Goal: Task Accomplishment & Management: Use online tool/utility

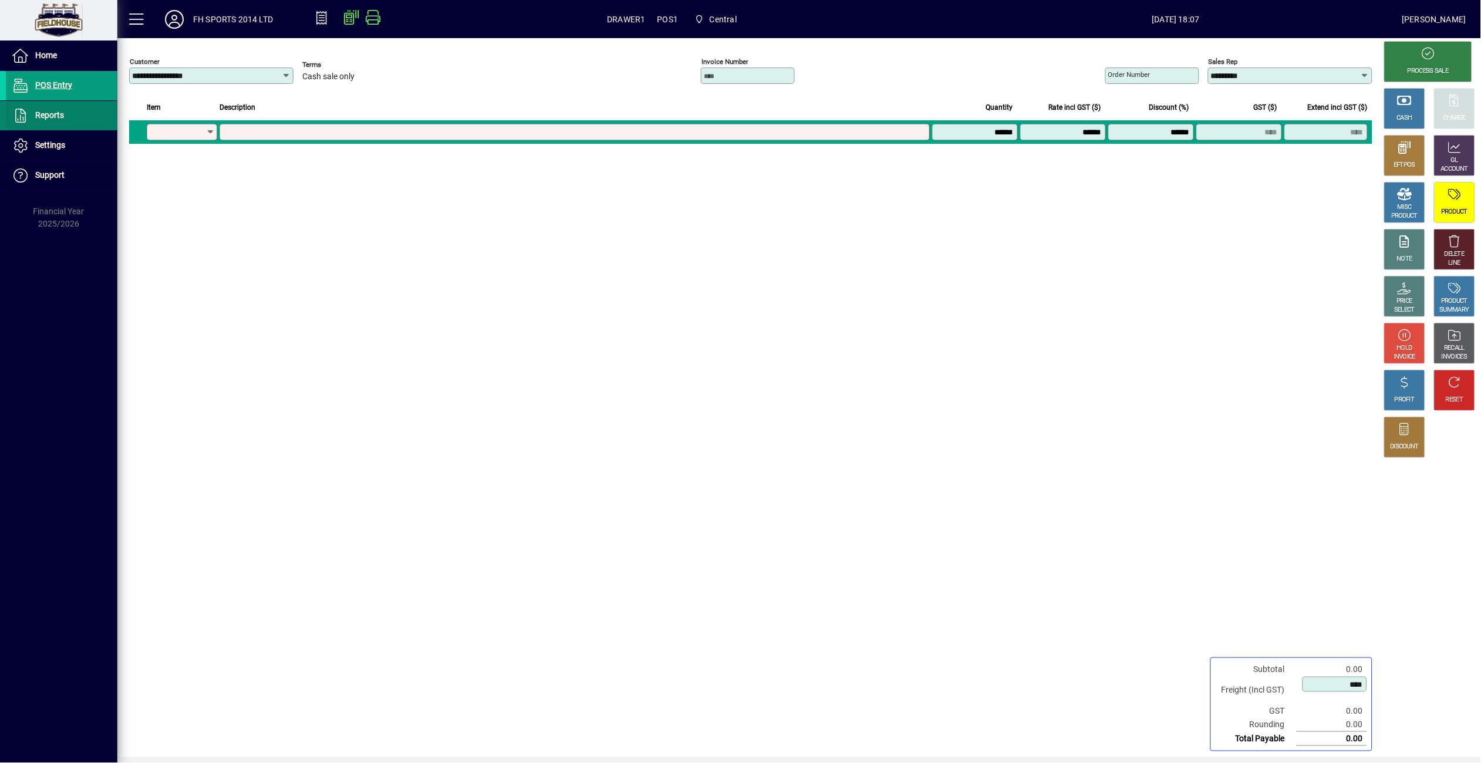
click at [30, 114] on span "Reports" at bounding box center [35, 116] width 58 height 14
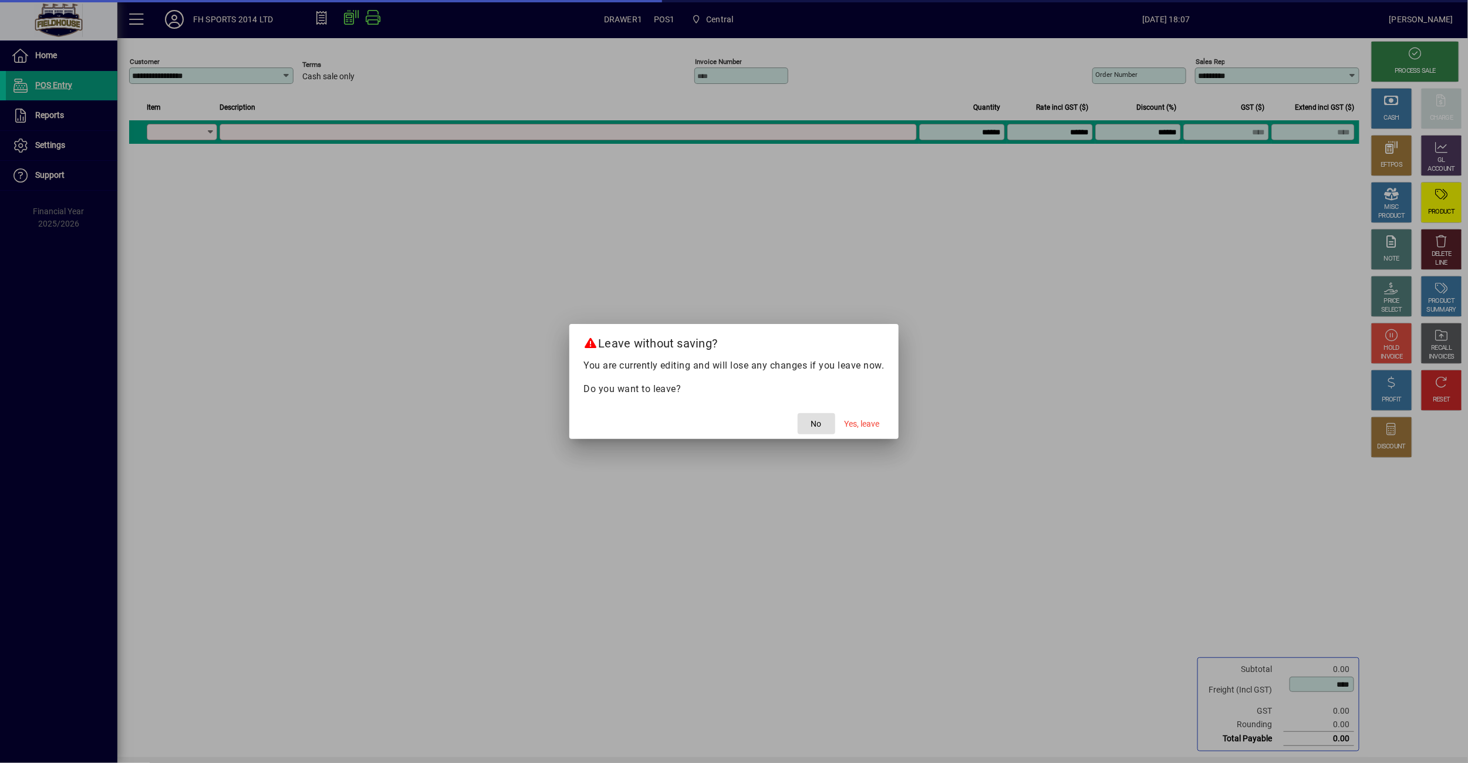
click at [886, 421] on mat-dialog-actions "No Yes, leave" at bounding box center [733, 423] width 329 height 31
click at [867, 423] on span "Yes, leave" at bounding box center [862, 424] width 35 height 12
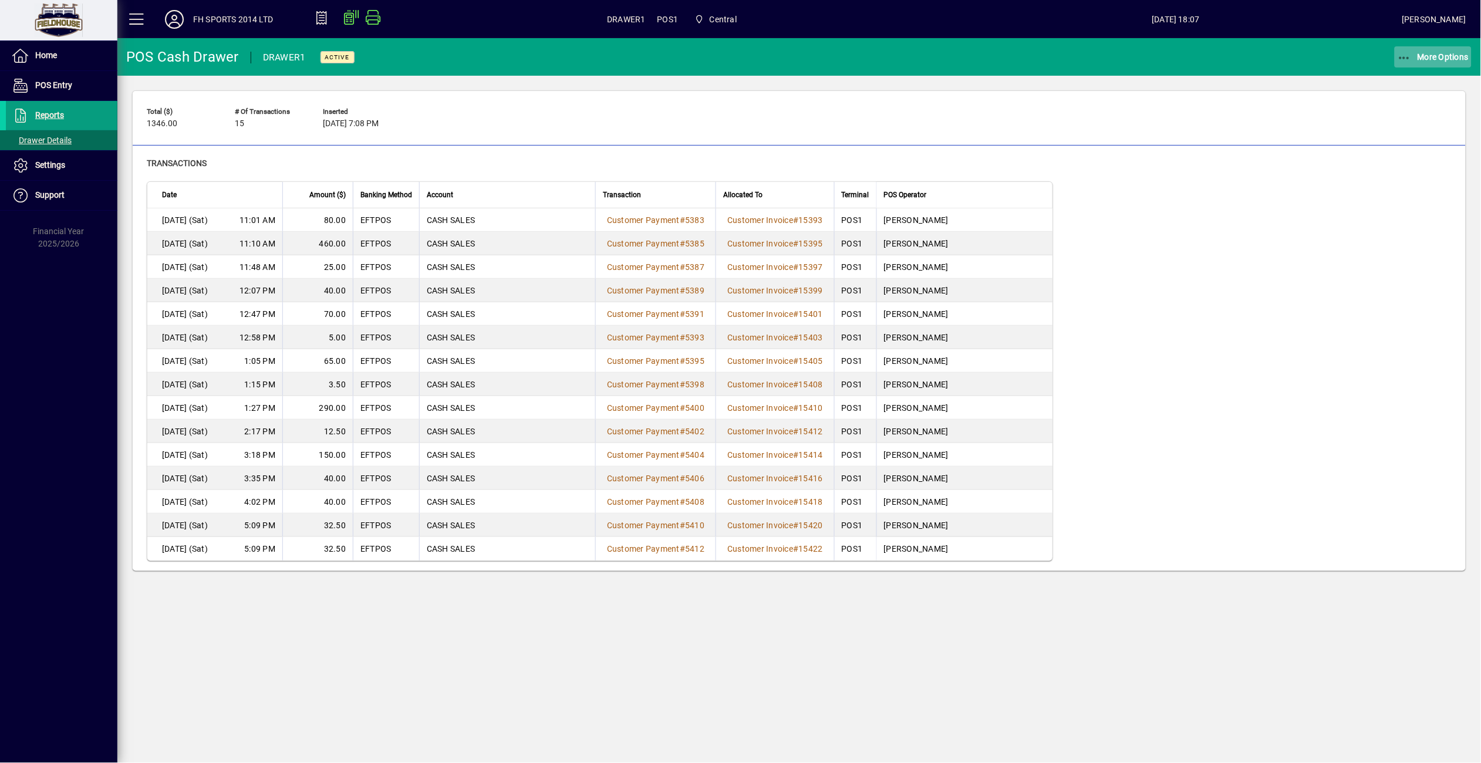
click at [1419, 54] on span "More Options" at bounding box center [1434, 56] width 72 height 9
click at [1394, 161] on span "Cash Drawer Report" at bounding box center [1419, 158] width 106 height 11
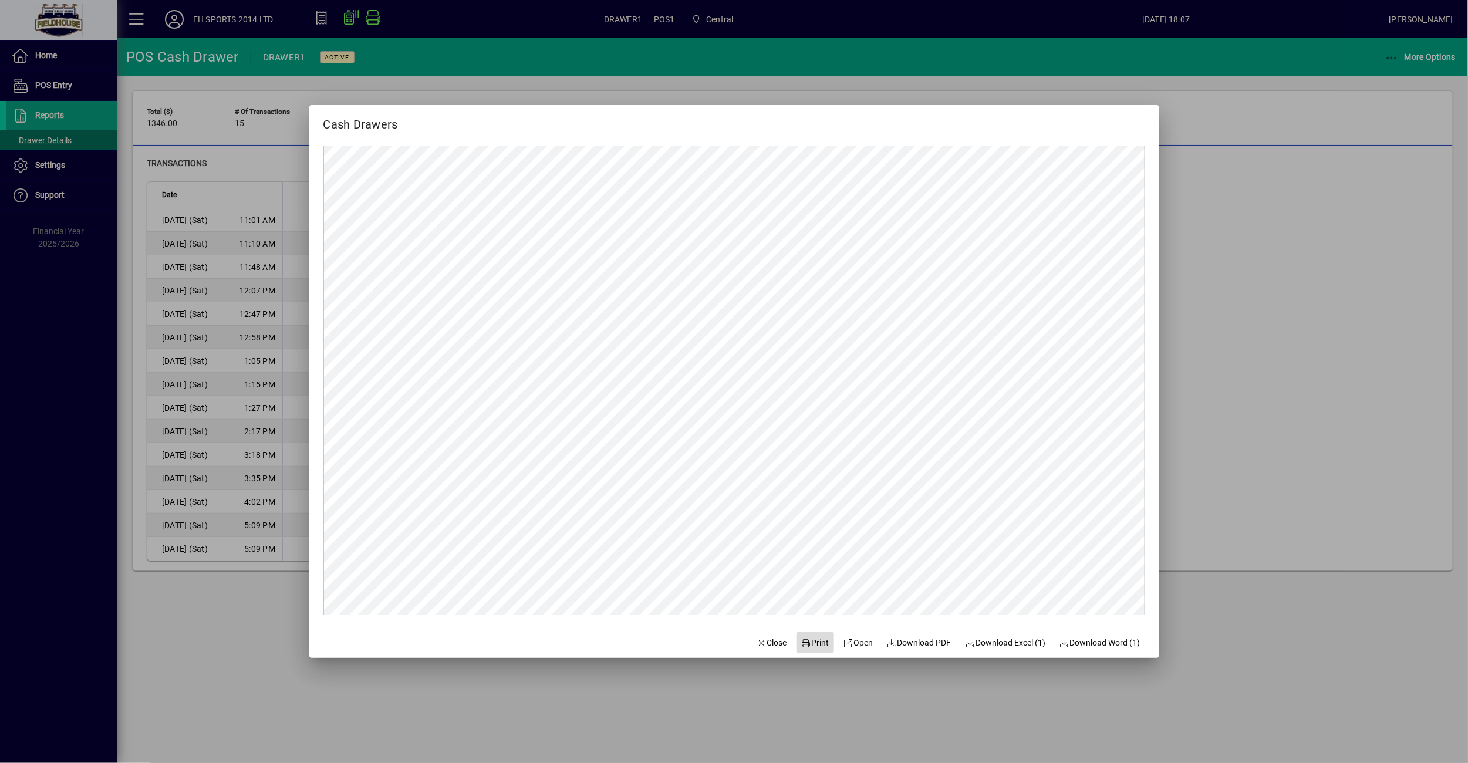
click at [821, 637] on span "Print" at bounding box center [815, 643] width 28 height 12
click at [752, 644] on span "button" at bounding box center [772, 643] width 40 height 28
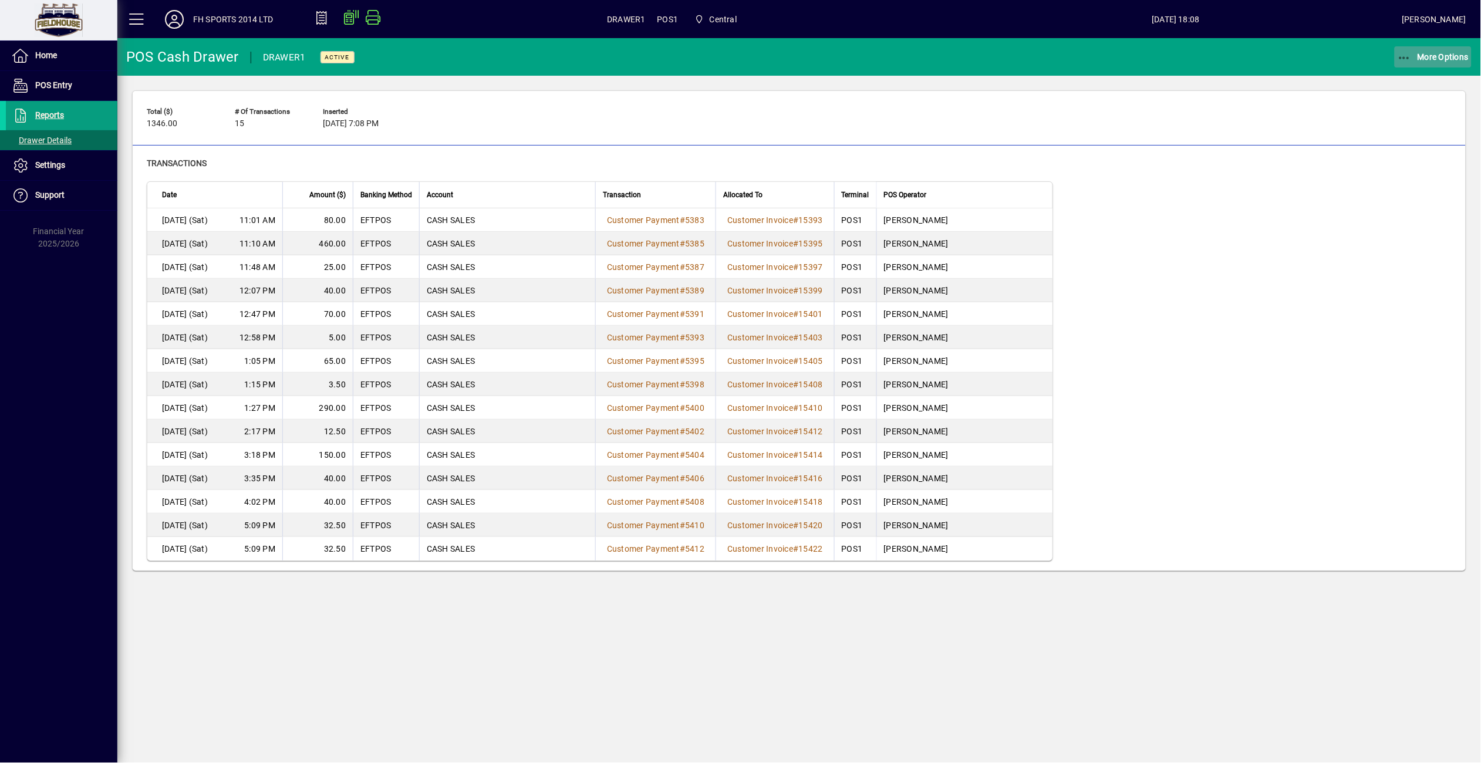
click at [1410, 52] on icon "button" at bounding box center [1405, 58] width 15 height 12
click at [1394, 82] on span "Remove" at bounding box center [1419, 83] width 106 height 14
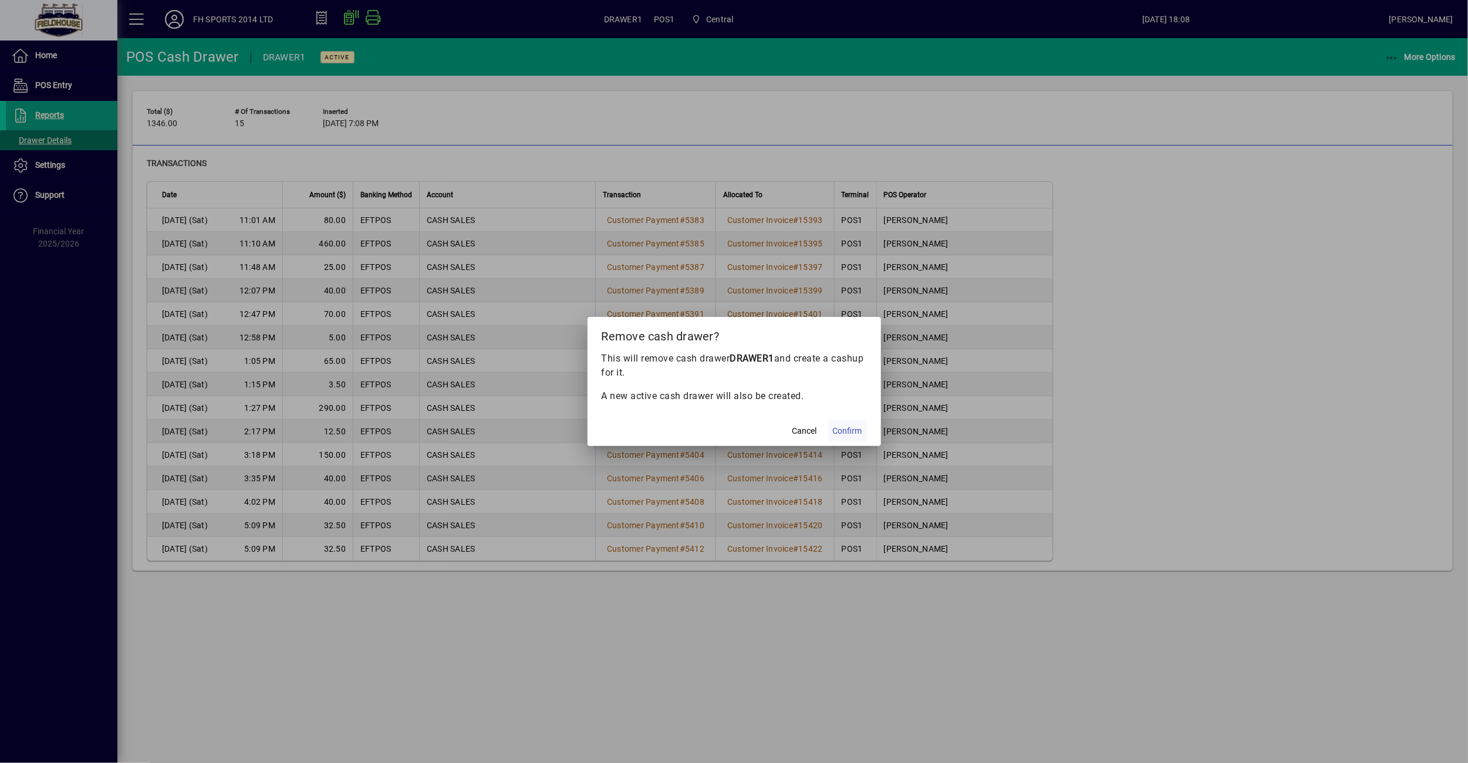
click at [859, 427] on span "Confirm" at bounding box center [847, 431] width 29 height 12
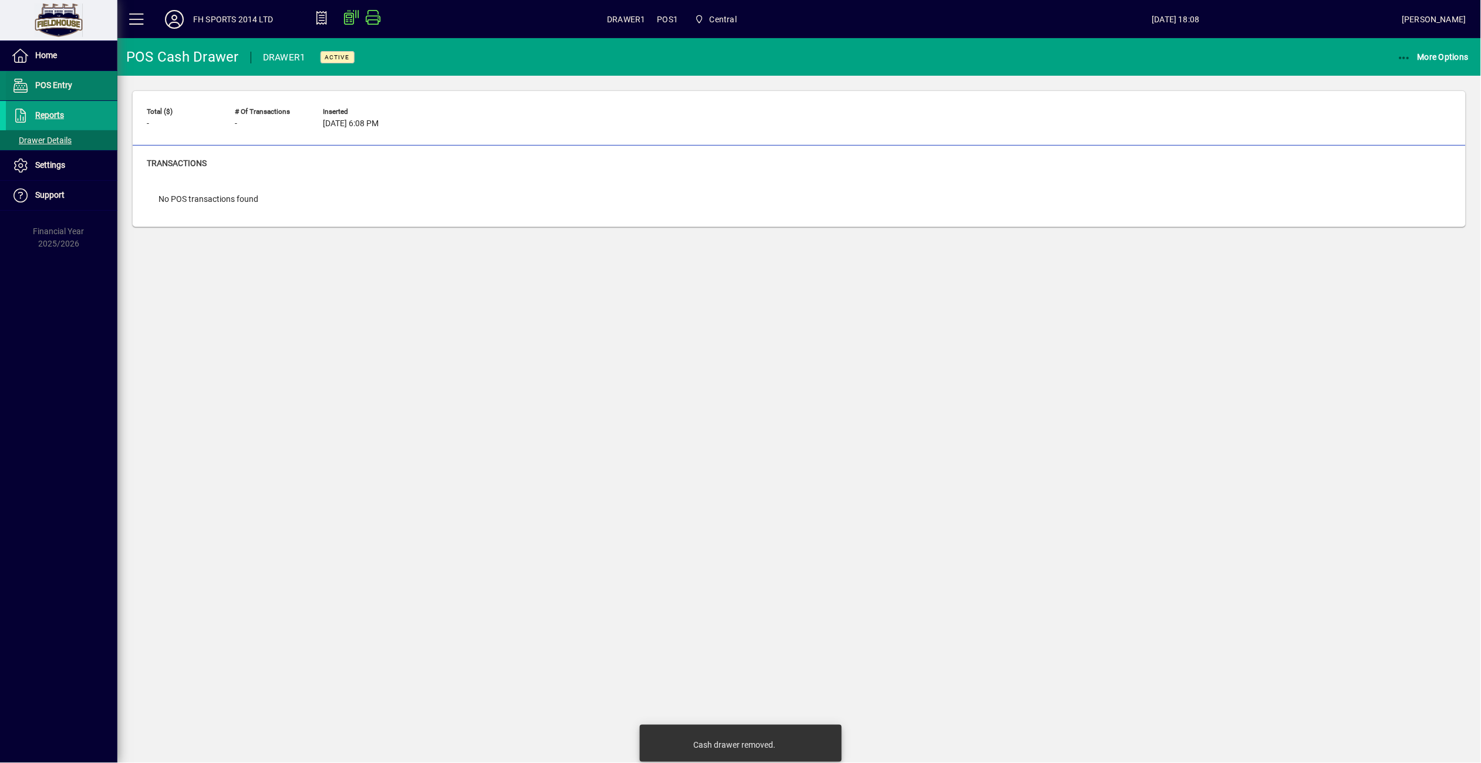
click at [90, 97] on span at bounding box center [62, 86] width 112 height 28
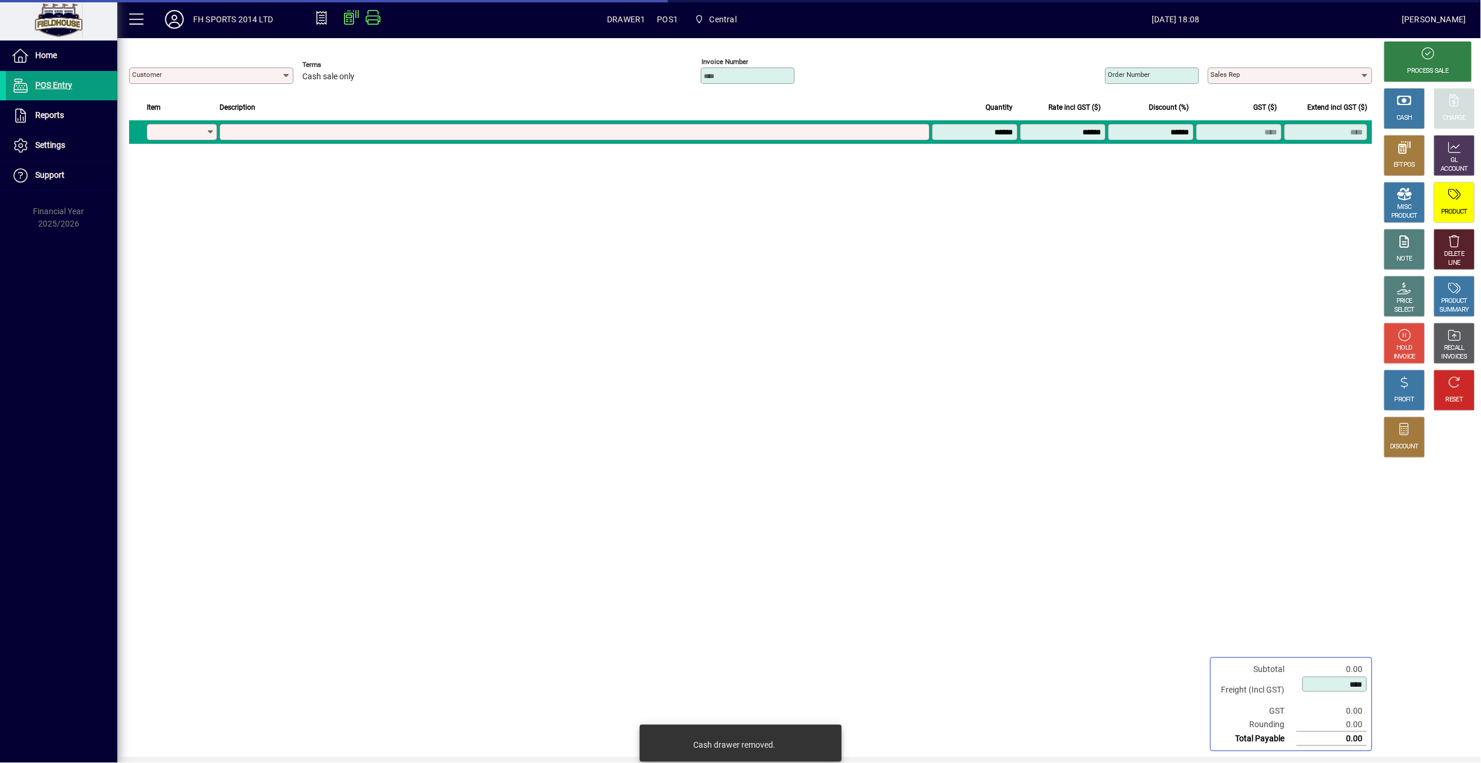
type input "*********"
type input "**********"
